Goal: Find specific page/section

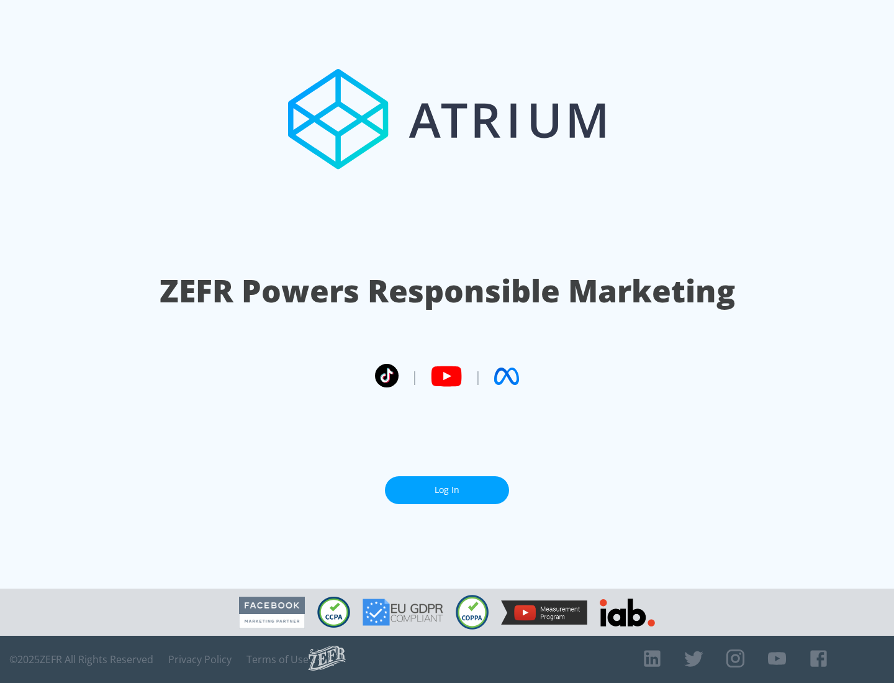
click at [447, 490] on link "Log In" at bounding box center [447, 490] width 124 height 28
